Goal: Task Accomplishment & Management: Use online tool/utility

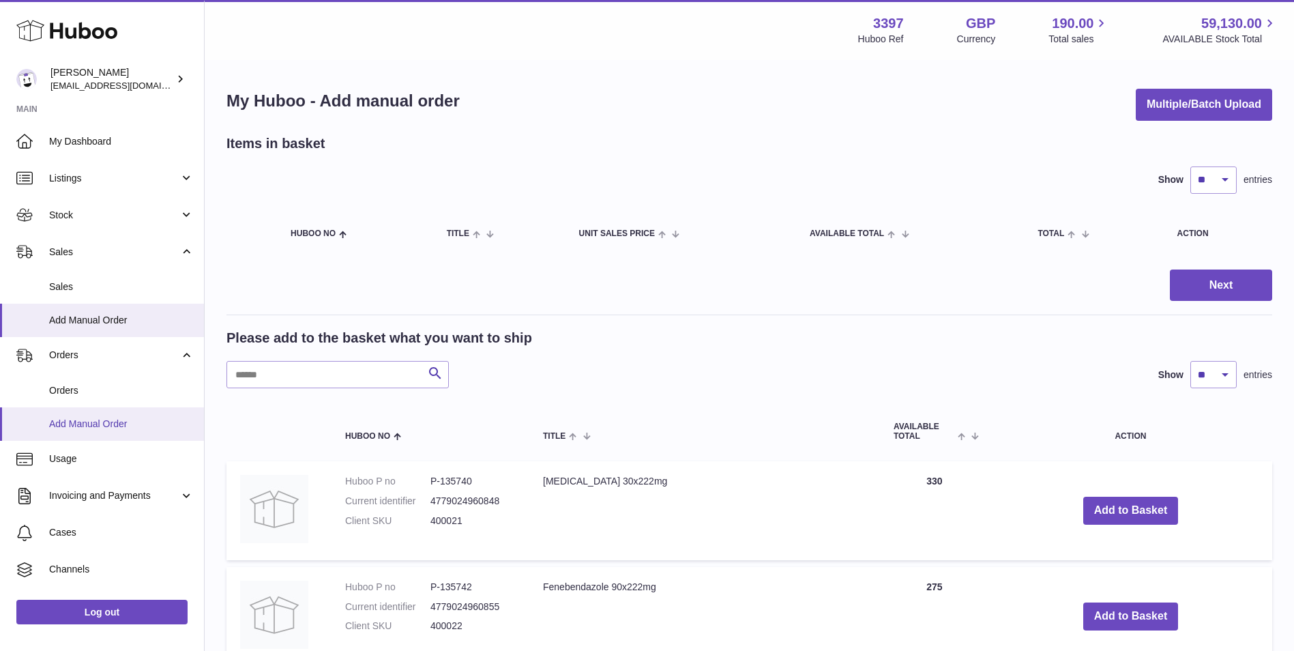
drag, startPoint x: 0, startPoint y: 0, endPoint x: 119, endPoint y: 439, distance: 454.5
click at [114, 432] on link "Add Manual Order" at bounding box center [102, 423] width 204 height 33
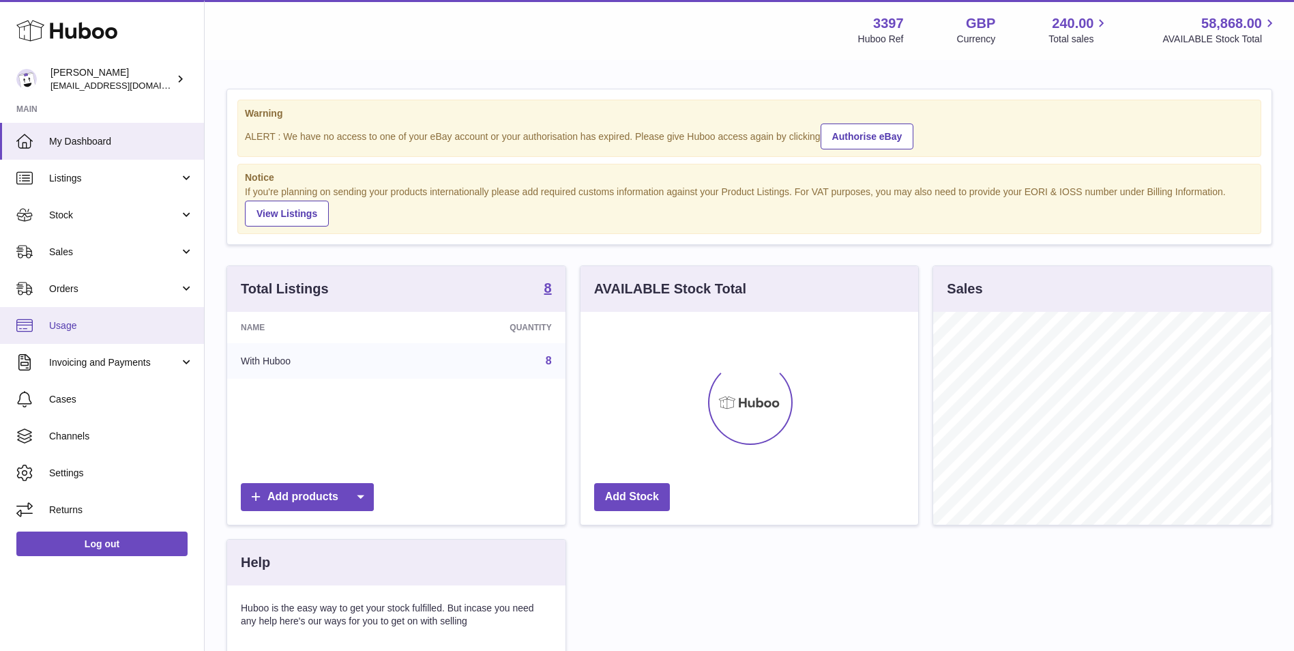
scroll to position [213, 338]
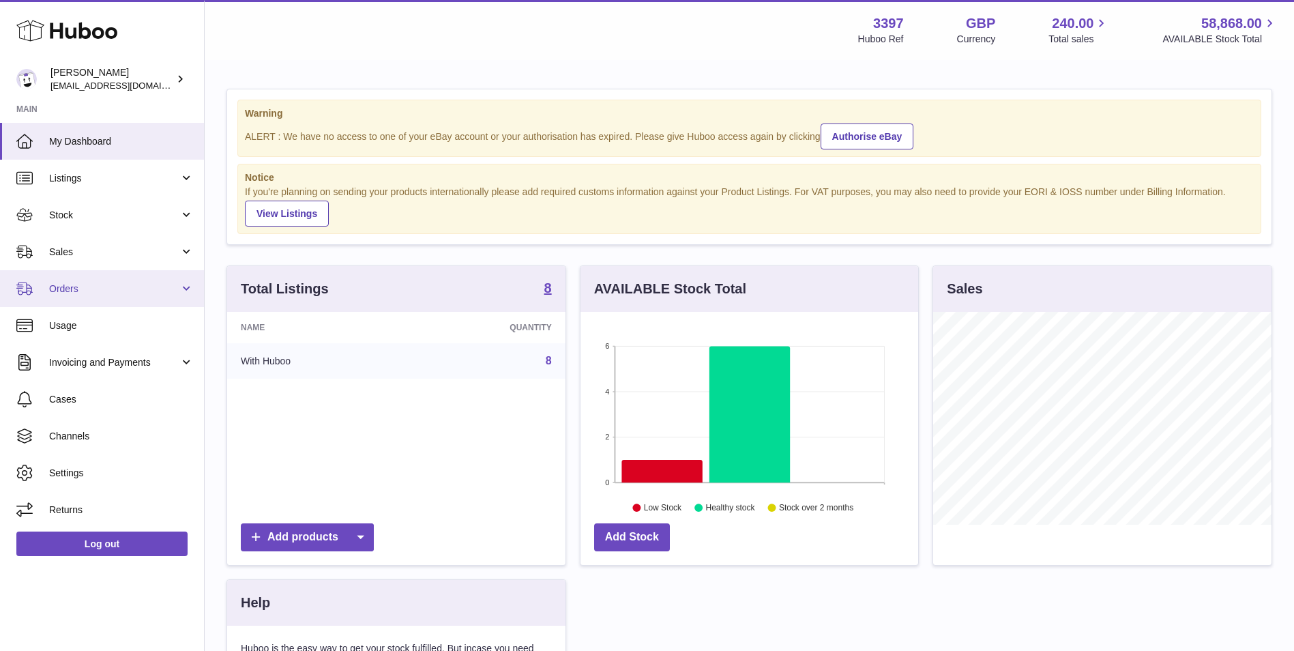
click at [66, 295] on span "Orders" at bounding box center [114, 288] width 130 height 13
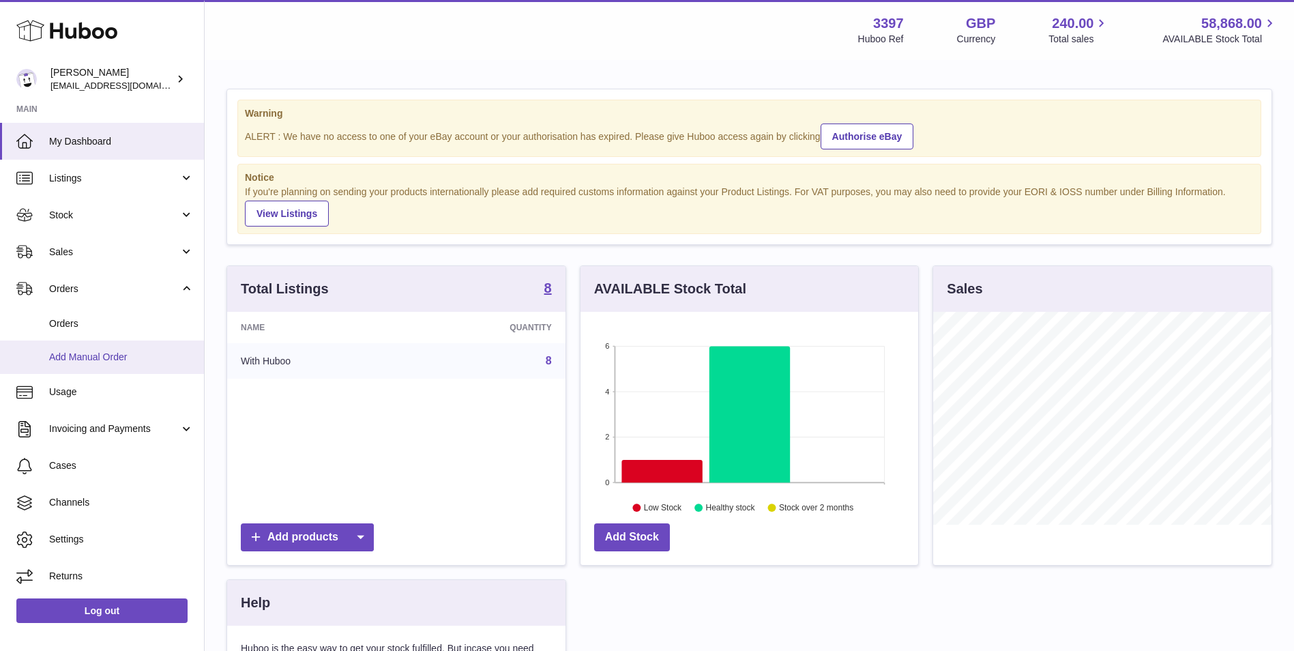
click at [61, 368] on link "Add Manual Order" at bounding box center [102, 356] width 204 height 33
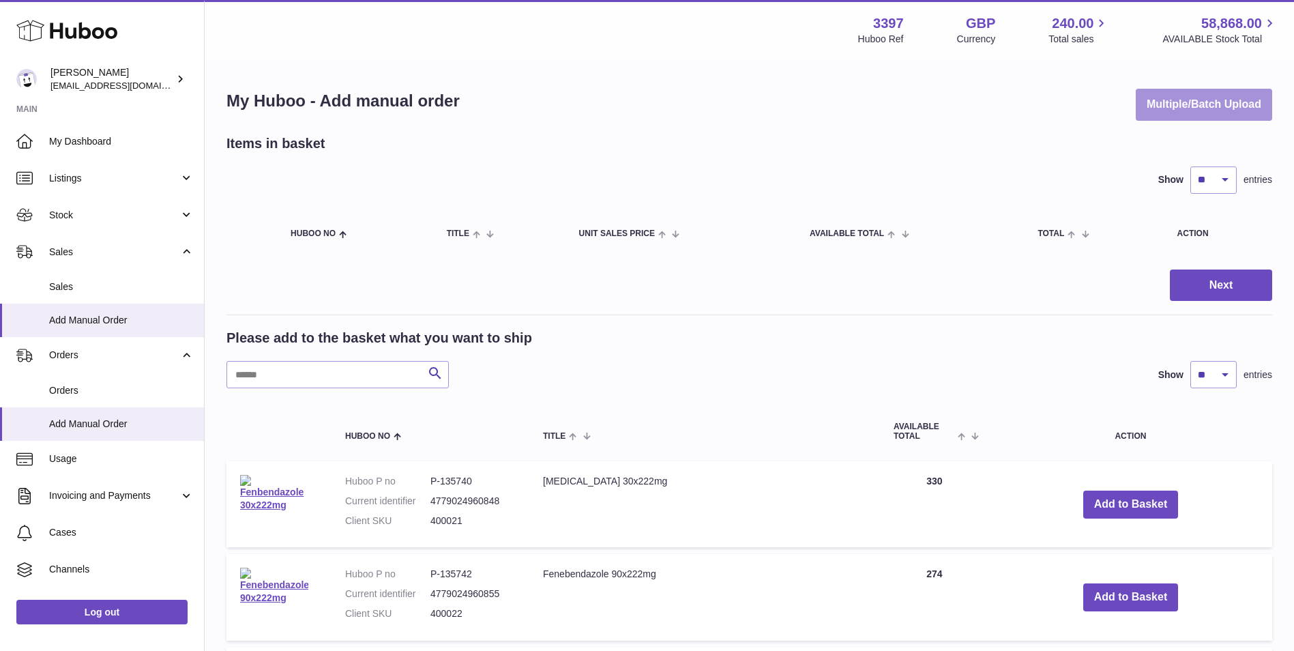
click at [1158, 100] on button "Multiple/Batch Upload" at bounding box center [1204, 105] width 136 height 32
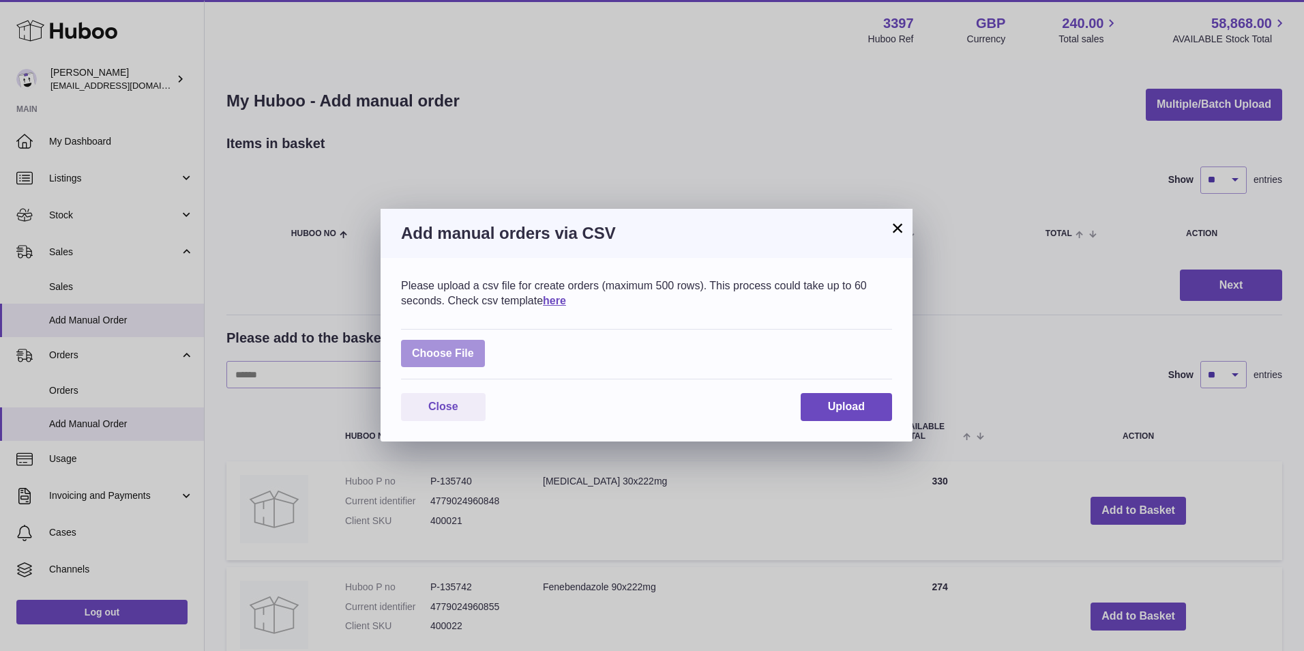
click at [468, 355] on label at bounding box center [443, 354] width 84 height 28
click at [474, 347] on input "file" at bounding box center [474, 346] width 1 height 1
type input "**********"
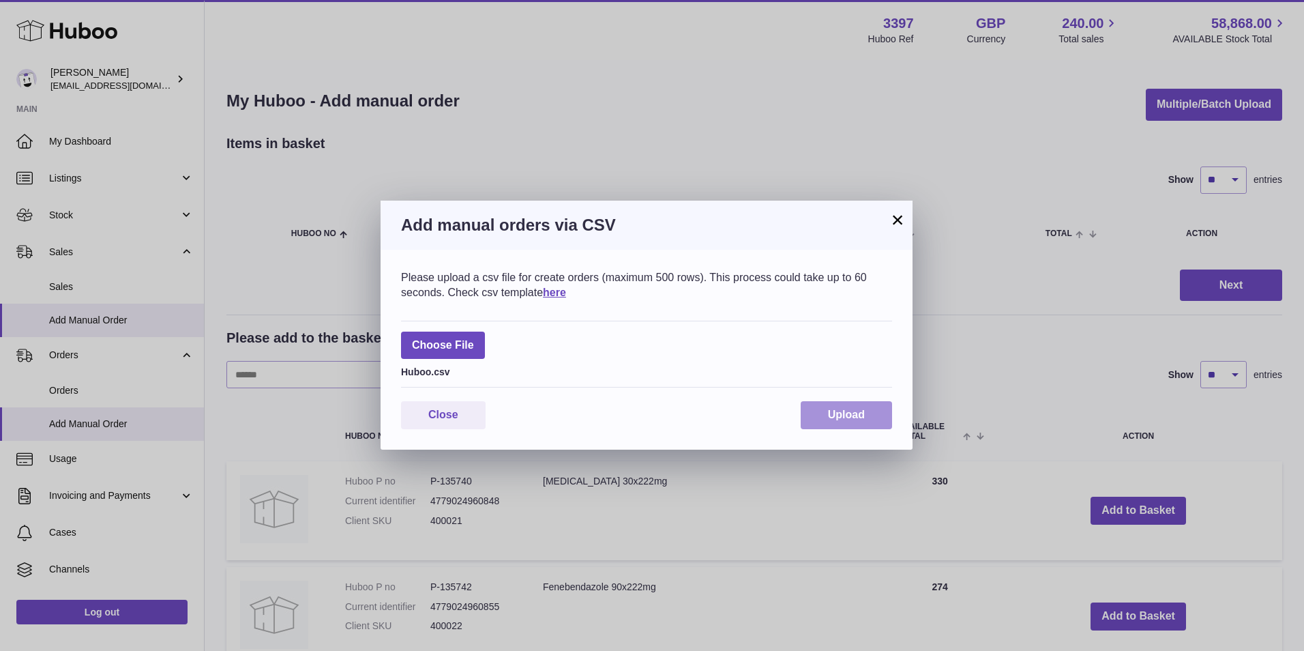
click at [823, 419] on button "Upload" at bounding box center [846, 415] width 91 height 28
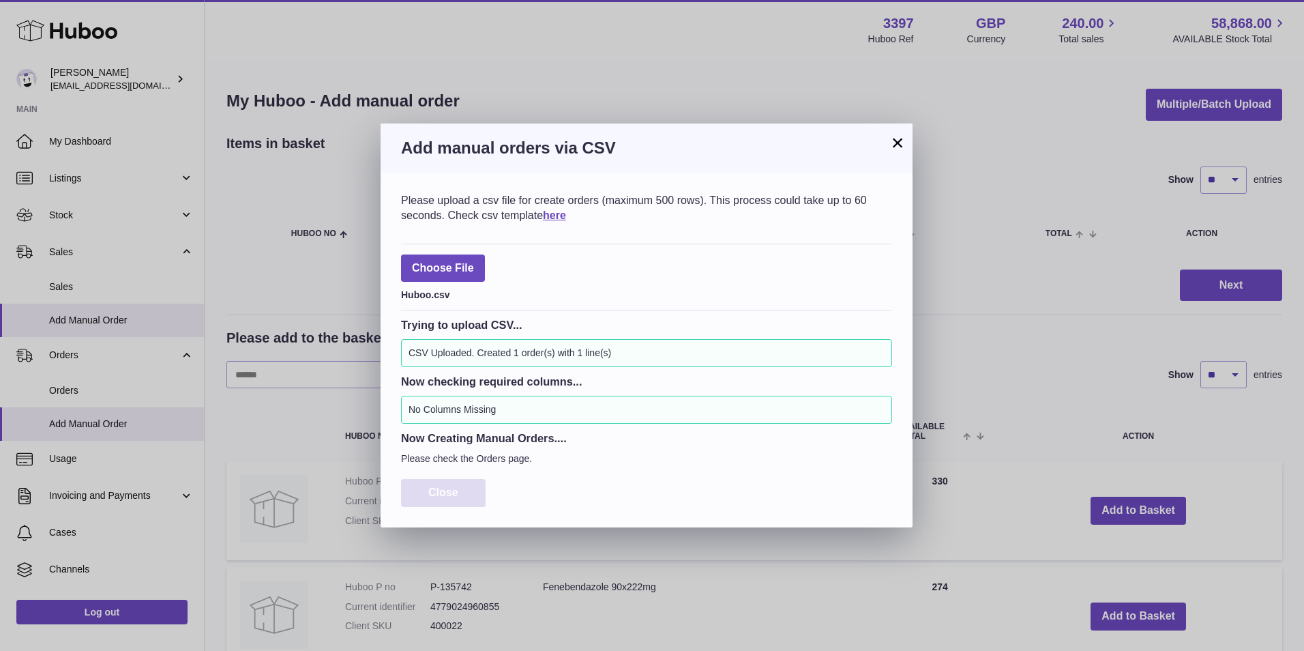
click at [460, 488] on button "Close" at bounding box center [443, 493] width 85 height 28
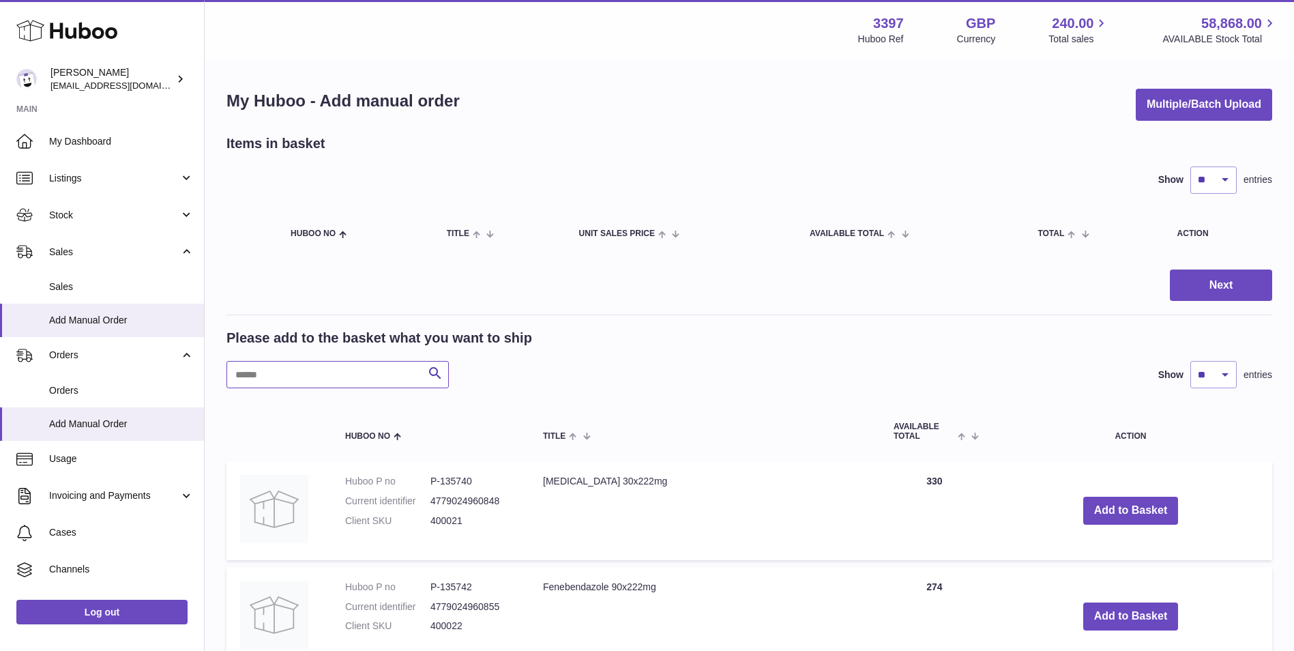
click at [294, 370] on input "text" at bounding box center [337, 374] width 222 height 27
click at [95, 392] on span "Orders" at bounding box center [121, 390] width 145 height 13
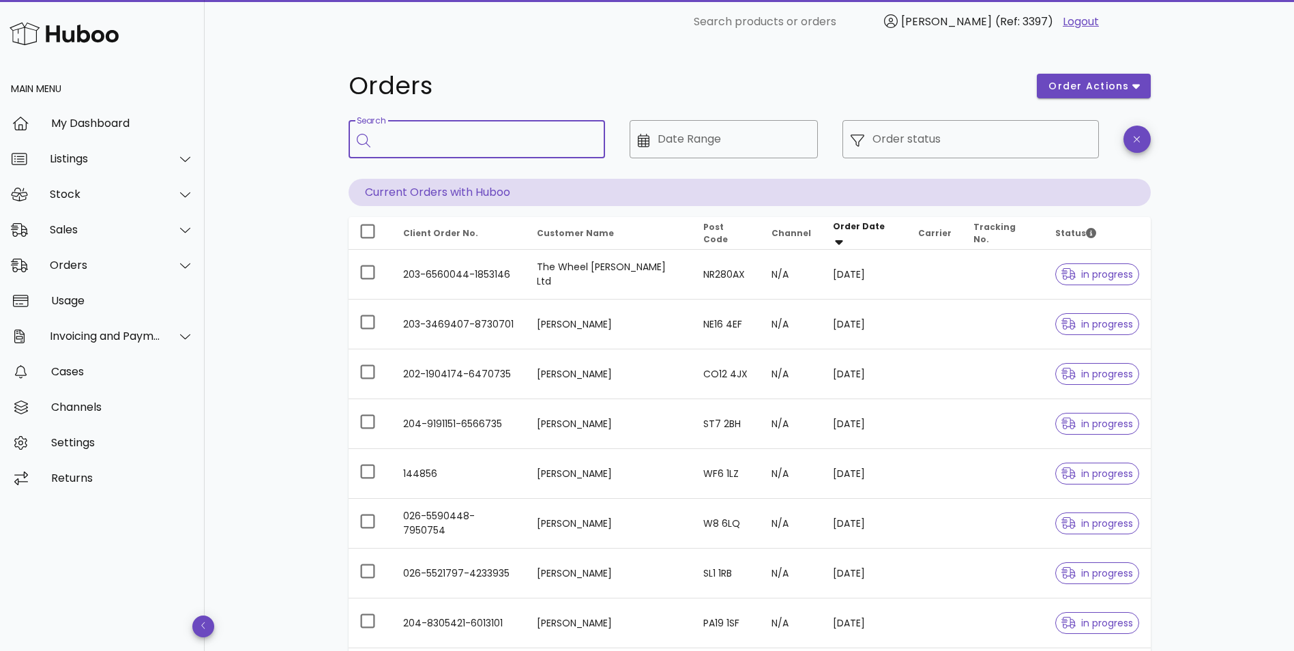
click at [460, 143] on input "Search" at bounding box center [487, 139] width 216 height 22
paste input "**********"
type input "**********"
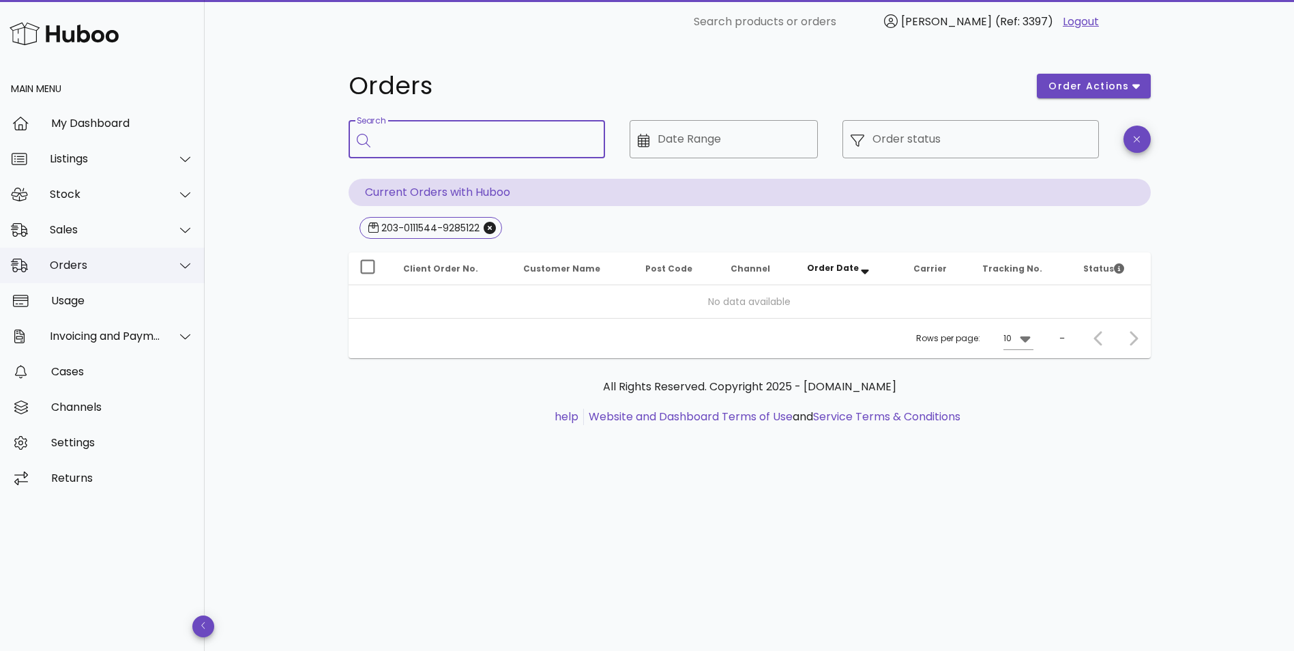
drag, startPoint x: 68, startPoint y: 267, endPoint x: 70, endPoint y: 278, distance: 11.0
click at [68, 267] on div "Orders" at bounding box center [105, 264] width 111 height 13
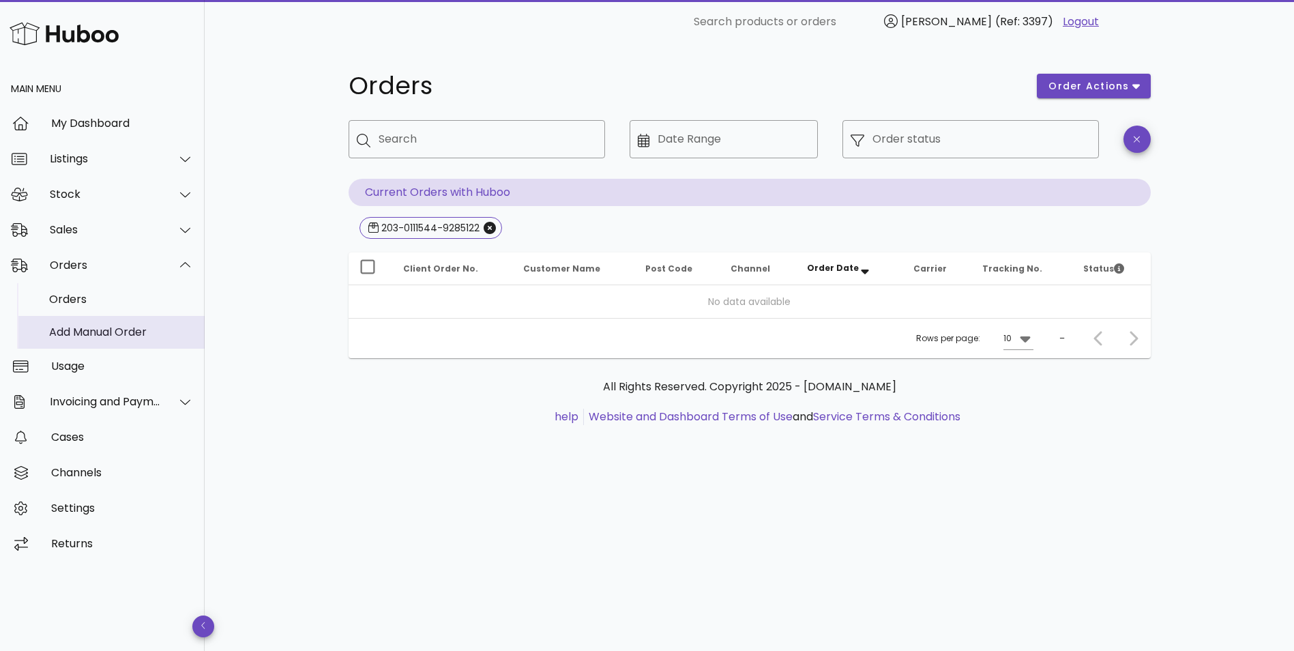
click at [65, 336] on div "Add Manual Order" at bounding box center [121, 331] width 145 height 13
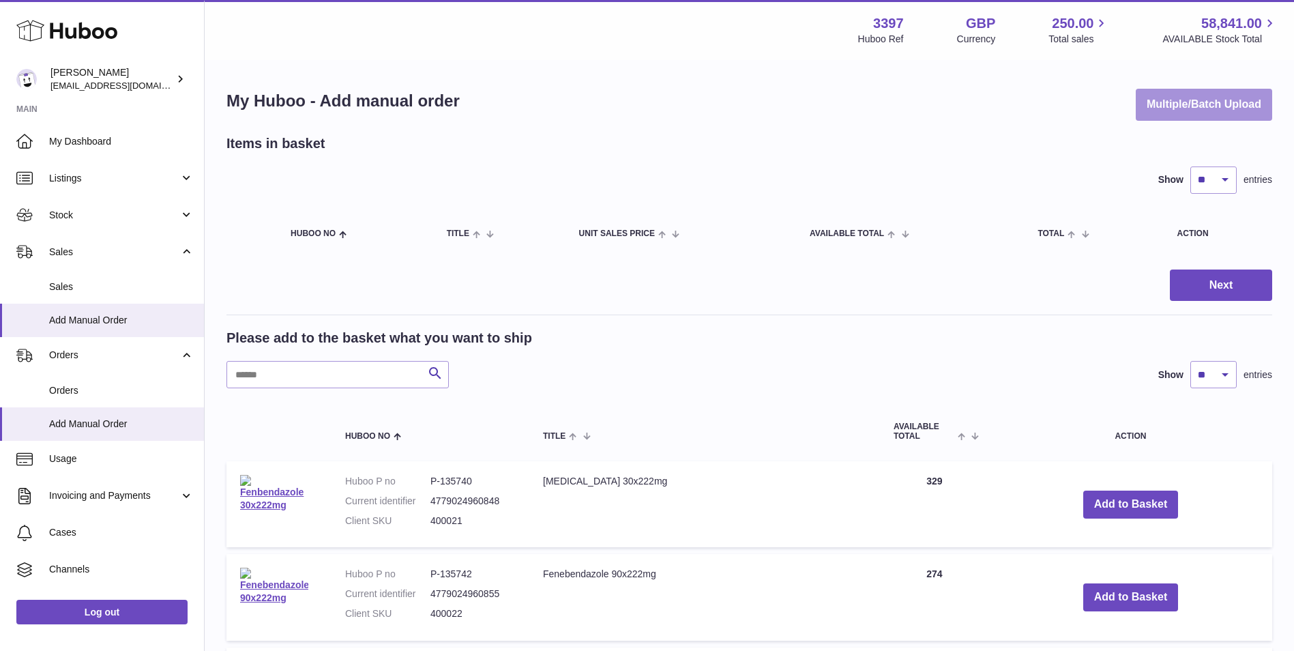
click at [1230, 103] on button "Multiple/Batch Upload" at bounding box center [1204, 105] width 136 height 32
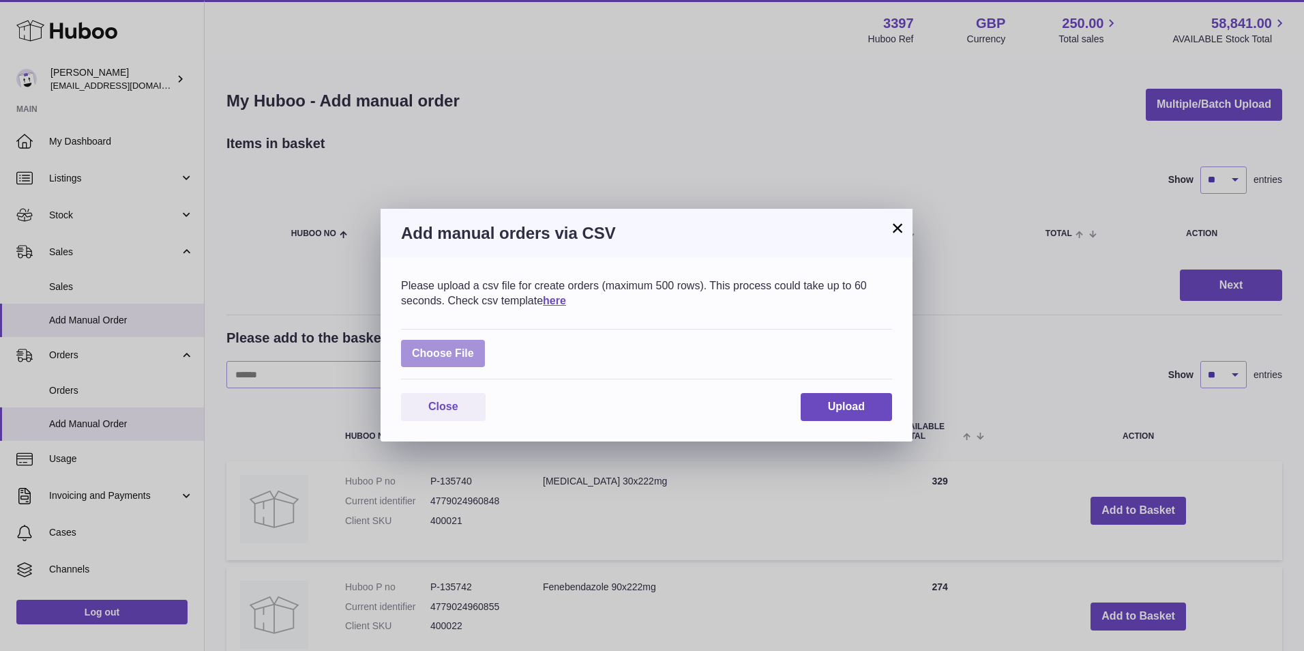
click at [445, 352] on label at bounding box center [443, 354] width 84 height 28
click at [474, 347] on input "file" at bounding box center [474, 346] width 1 height 1
type input "**********"
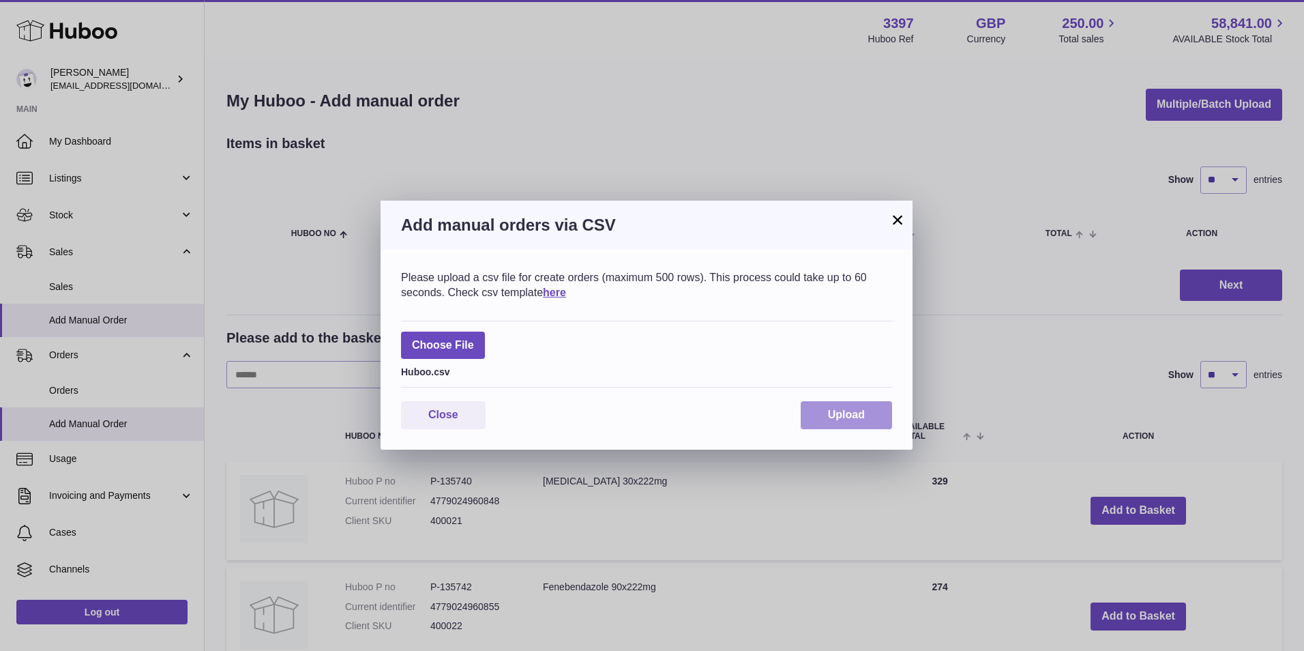
click at [820, 411] on button "Upload" at bounding box center [846, 415] width 91 height 28
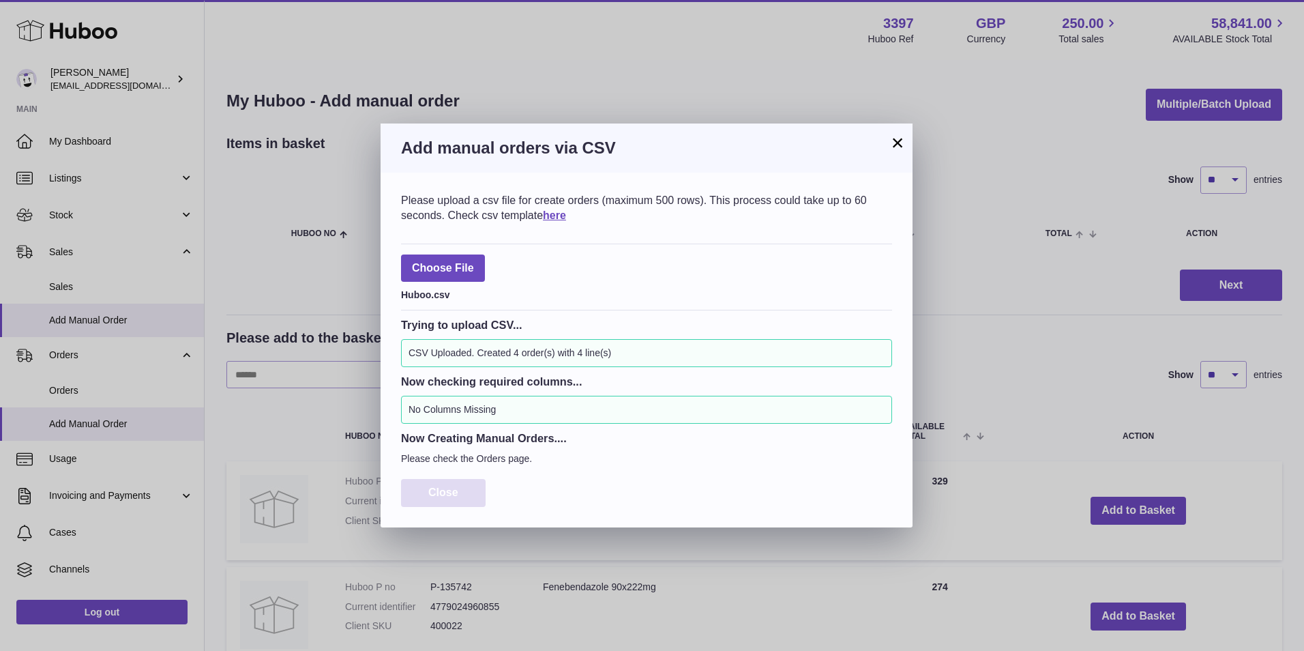
click at [439, 493] on span "Close" at bounding box center [443, 492] width 30 height 12
